Goal: Entertainment & Leisure: Consume media (video, audio)

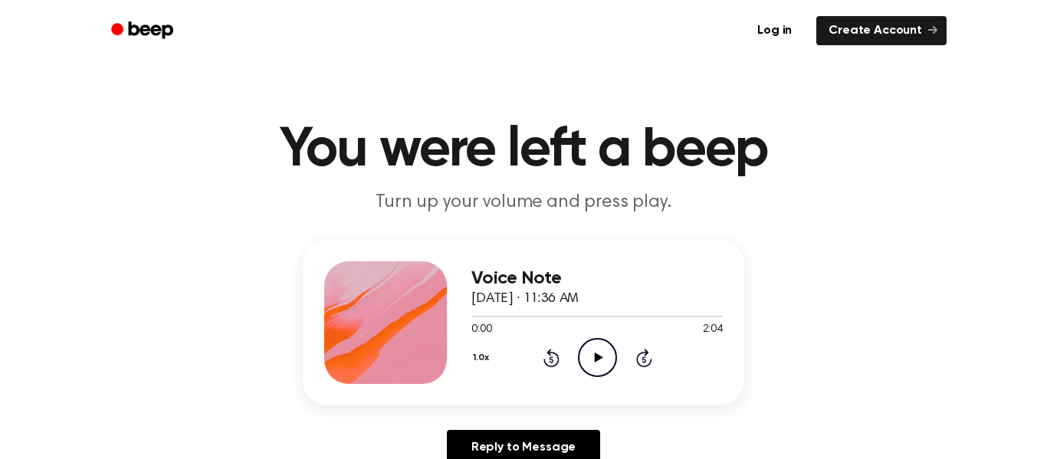
click at [599, 349] on icon "Play Audio" at bounding box center [597, 357] width 39 height 39
click at [544, 356] on icon "Rewind 5 seconds" at bounding box center [551, 358] width 17 height 20
click at [607, 363] on icon "Pause Audio" at bounding box center [597, 357] width 39 height 39
click at [544, 356] on icon "Rewind 5 seconds" at bounding box center [551, 358] width 17 height 20
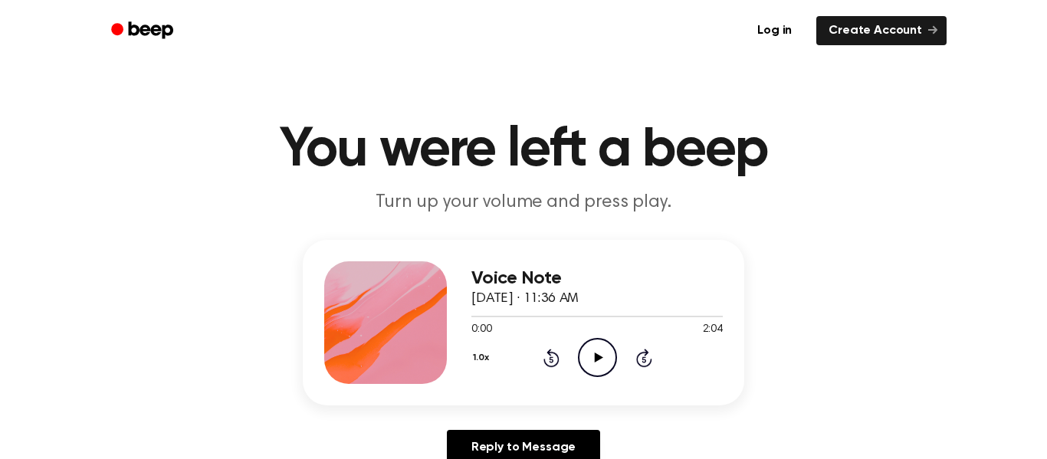
click at [544, 356] on icon "Rewind 5 seconds" at bounding box center [551, 358] width 17 height 20
click at [595, 336] on div "0:00 2:04" at bounding box center [596, 330] width 251 height 16
click at [603, 345] on icon "Play Audio" at bounding box center [597, 357] width 39 height 39
click at [605, 346] on icon "Pause Audio" at bounding box center [597, 357] width 39 height 39
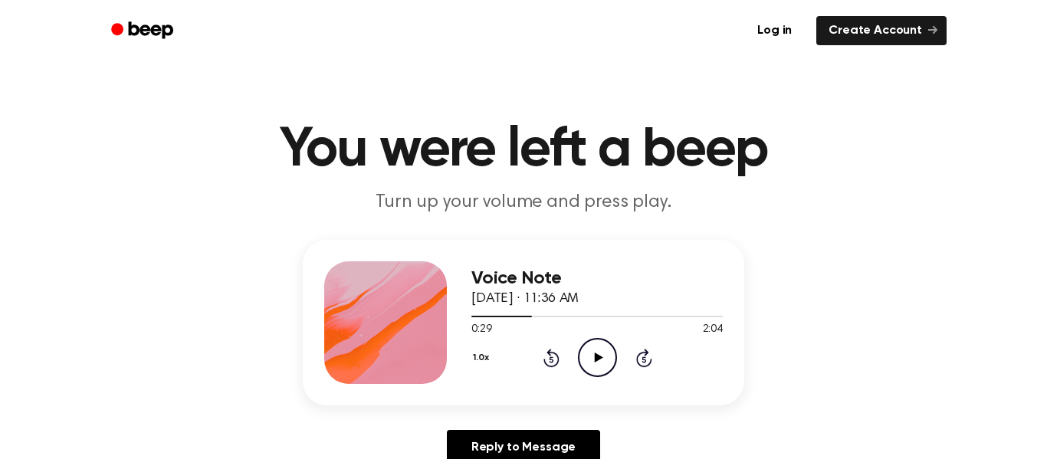
click at [595, 367] on icon "Play Audio" at bounding box center [597, 357] width 39 height 39
click at [595, 367] on icon "Pause Audio" at bounding box center [597, 357] width 39 height 39
click at [561, 366] on div "1.0x Rewind 5 seconds Play Audio Skip 5 seconds" at bounding box center [596, 357] width 251 height 39
click at [639, 366] on icon at bounding box center [644, 358] width 16 height 18
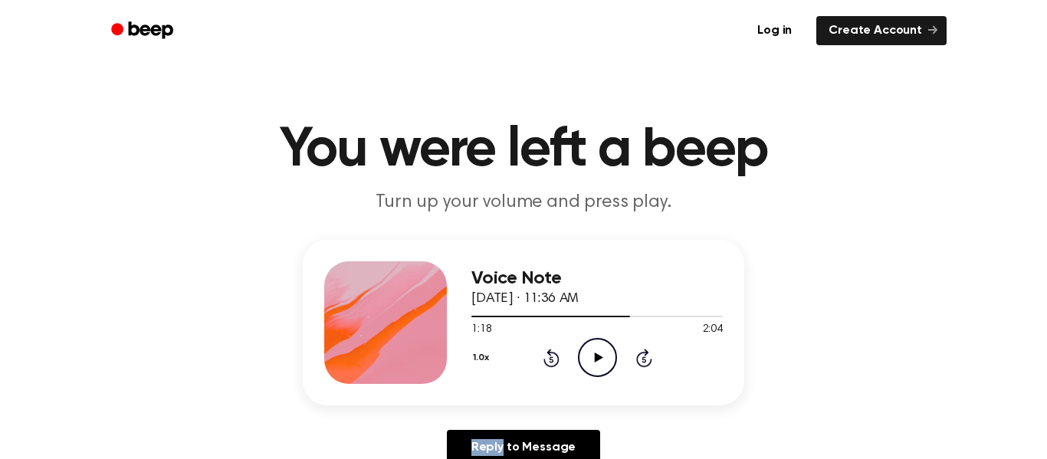
click at [639, 366] on icon at bounding box center [644, 358] width 16 height 18
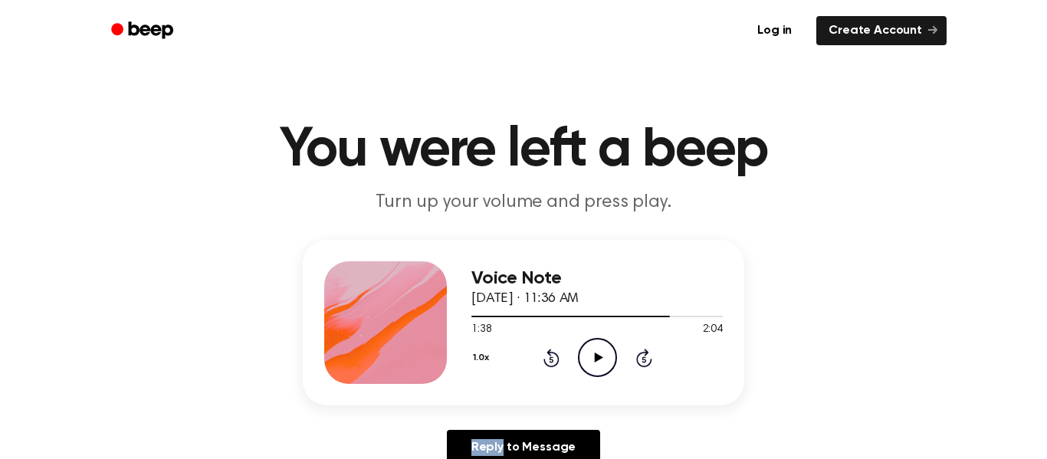
click at [639, 366] on icon at bounding box center [644, 358] width 16 height 18
click at [595, 348] on icon "Play Audio" at bounding box center [597, 357] width 39 height 39
click at [642, 357] on icon at bounding box center [644, 359] width 4 height 6
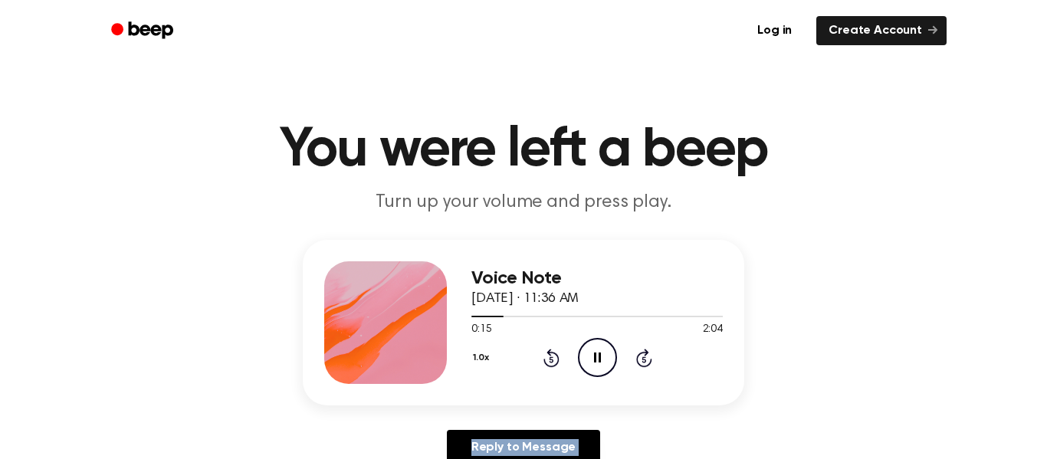
click at [642, 357] on icon at bounding box center [644, 359] width 4 height 6
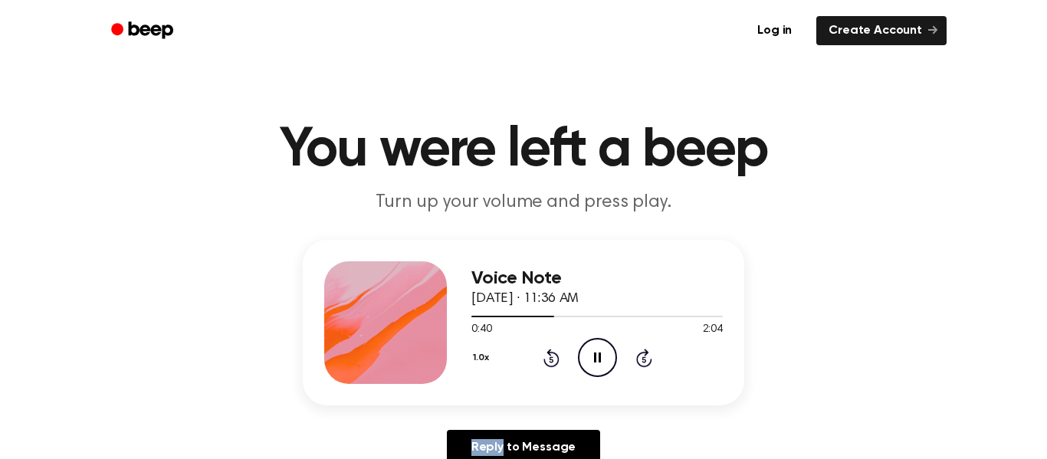
click at [642, 357] on icon at bounding box center [644, 359] width 4 height 6
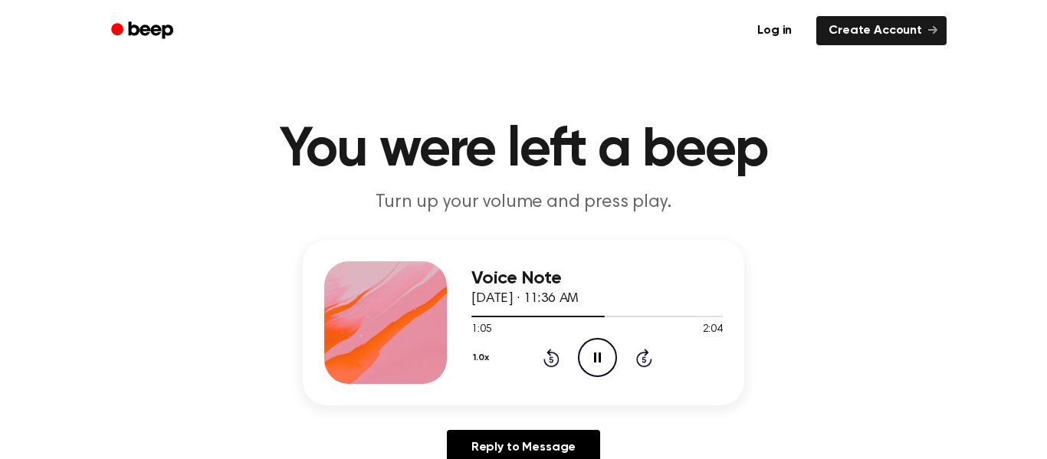
click at [642, 357] on icon at bounding box center [644, 359] width 4 height 6
click at [593, 346] on icon "Play Audio" at bounding box center [597, 357] width 39 height 39
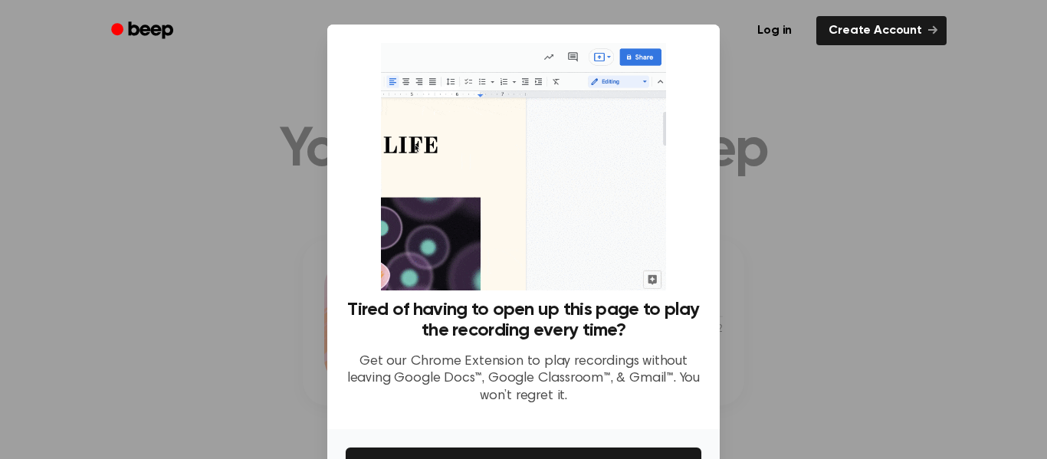
scroll to position [99, 0]
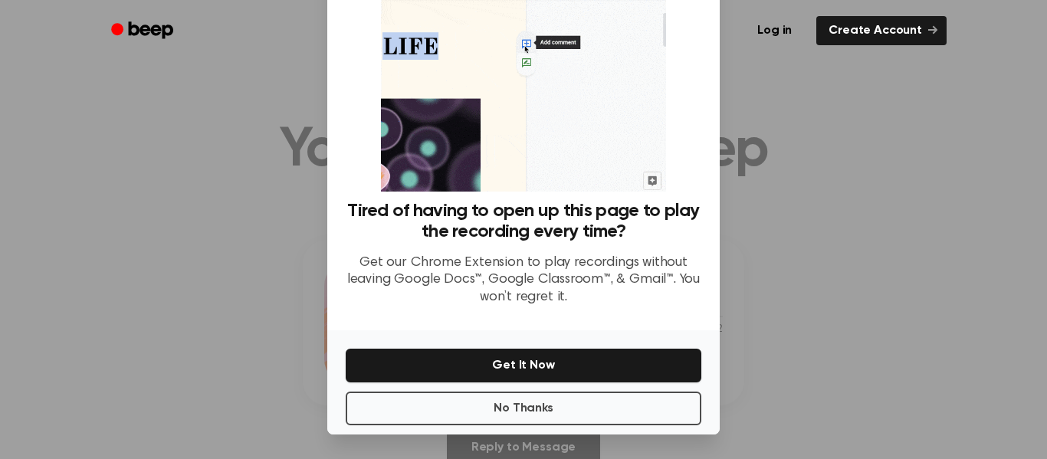
click at [593, 390] on div "No Thanks Get It Now" at bounding box center [523, 382] width 393 height 104
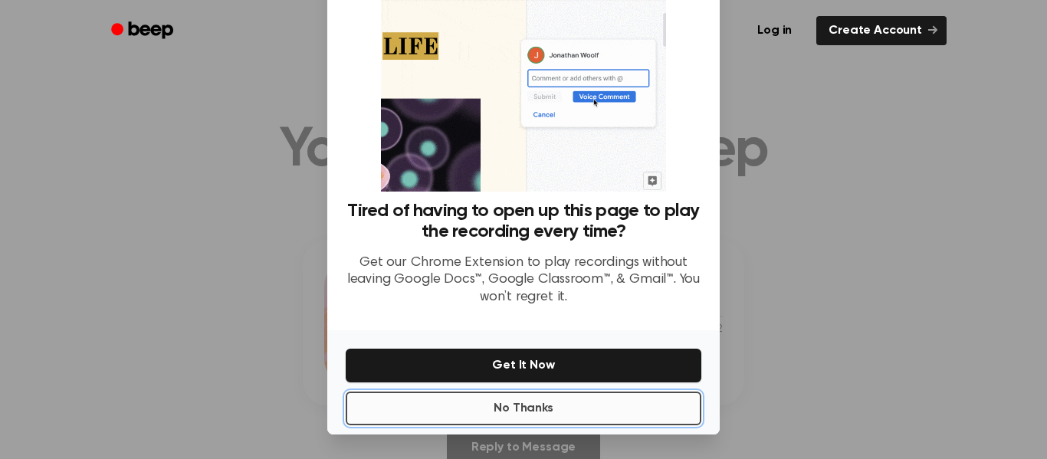
click at [555, 413] on button "No Thanks" at bounding box center [524, 409] width 356 height 34
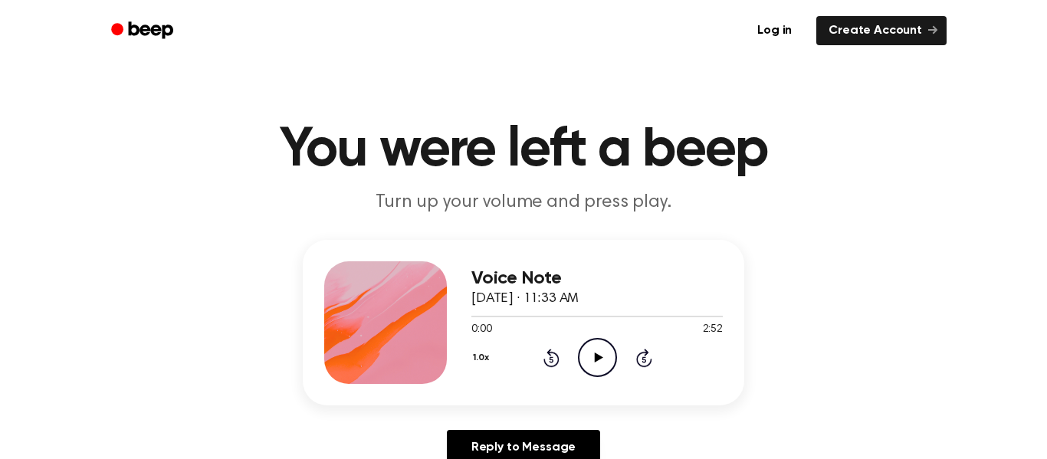
click at [602, 369] on icon "Play Audio" at bounding box center [597, 357] width 39 height 39
click at [611, 347] on icon "Play Audio" at bounding box center [597, 357] width 39 height 39
click at [591, 345] on icon "Play Audio" at bounding box center [597, 357] width 39 height 39
click at [592, 353] on icon "Pause Audio" at bounding box center [597, 357] width 39 height 39
